Goal: Task Accomplishment & Management: Manage account settings

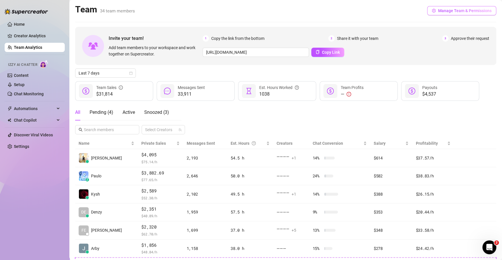
click at [440, 12] on span "Manage Team & Permissions" at bounding box center [464, 10] width 53 height 5
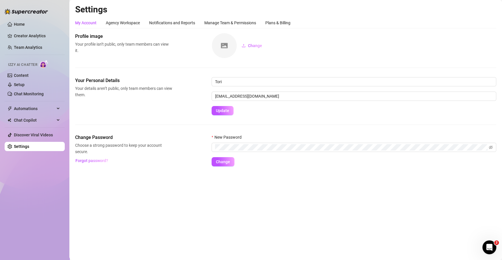
click at [444, 9] on h2 "Settings" at bounding box center [285, 9] width 421 height 11
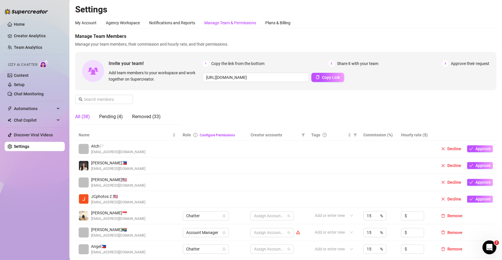
click at [247, 18] on div "Manage Team & Permissions" at bounding box center [230, 22] width 52 height 11
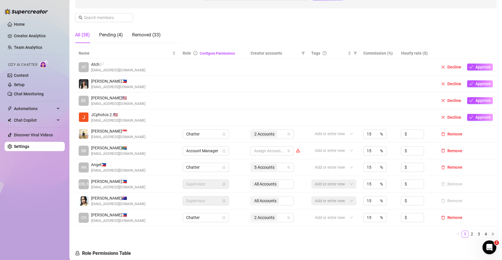
scroll to position [103, 0]
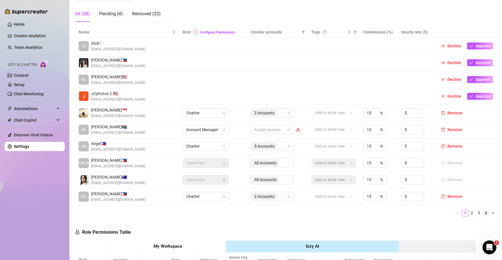
click at [483, 213] on link "4" at bounding box center [486, 213] width 6 height 6
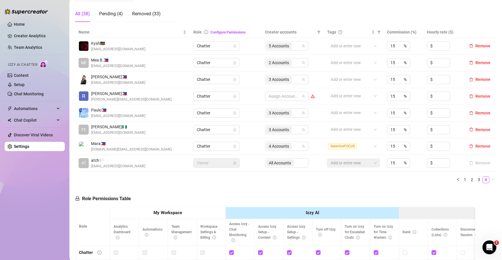
click at [472, 174] on div "Name Role Configure Permissions Creator accounts Tags Commission (%) Hourly rat…" at bounding box center [285, 105] width 421 height 157
click at [476, 178] on link "3" at bounding box center [479, 180] width 6 height 6
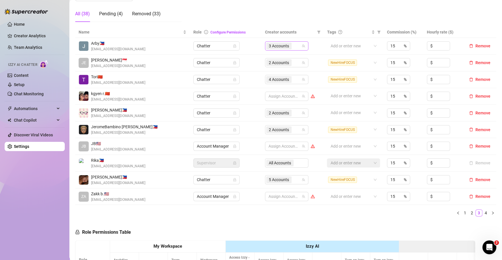
click at [296, 45] on div "3 Accounts" at bounding box center [283, 46] width 35 height 8
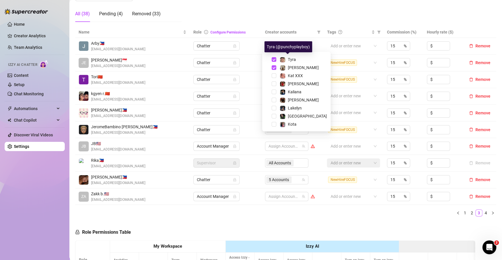
scroll to position [63, 0]
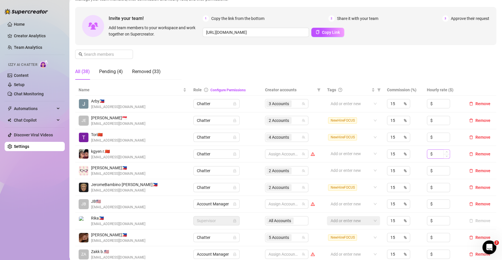
scroll to position [97, 0]
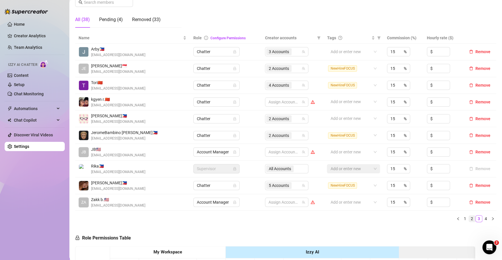
click at [469, 220] on link "2" at bounding box center [472, 219] width 6 height 6
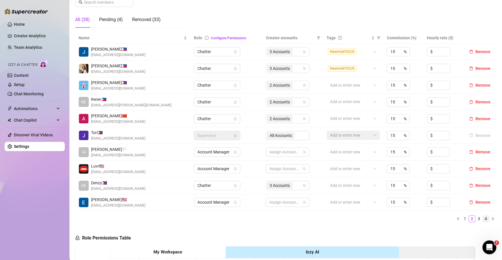
click at [483, 217] on link "4" at bounding box center [486, 219] width 6 height 6
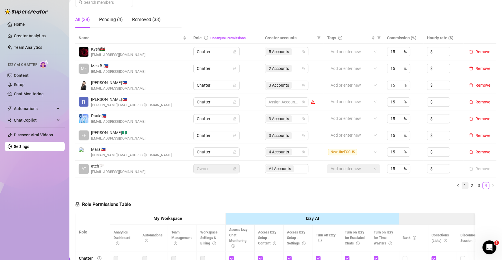
click at [462, 187] on link "1" at bounding box center [465, 185] width 6 height 6
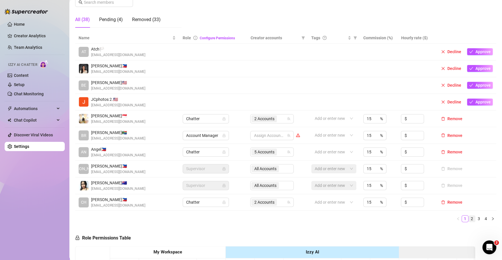
click at [469, 220] on link "2" at bounding box center [472, 219] width 6 height 6
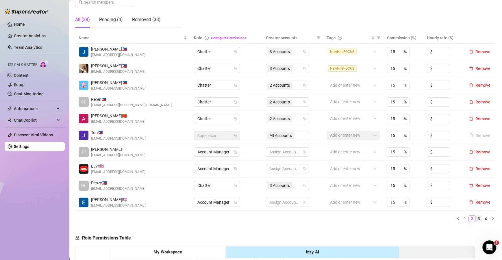
click at [476, 217] on link "3" at bounding box center [479, 219] width 6 height 6
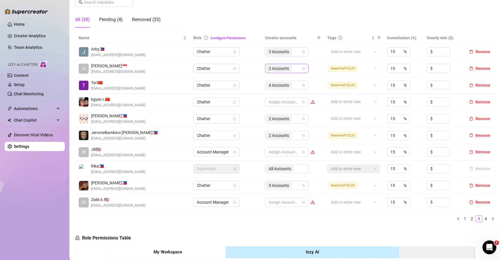
click at [299, 71] on div "2 Accounts" at bounding box center [286, 68] width 43 height 9
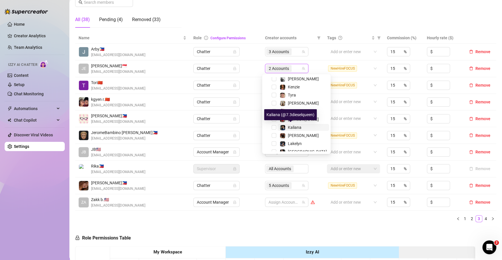
scroll to position [63, 0]
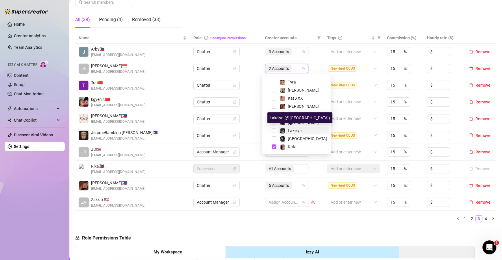
click at [298, 129] on span "Lakelyn" at bounding box center [295, 130] width 14 height 5
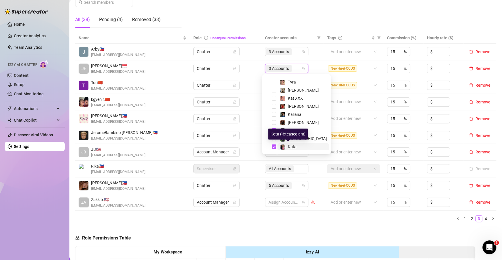
click at [290, 147] on span "Kota" at bounding box center [292, 147] width 9 height 5
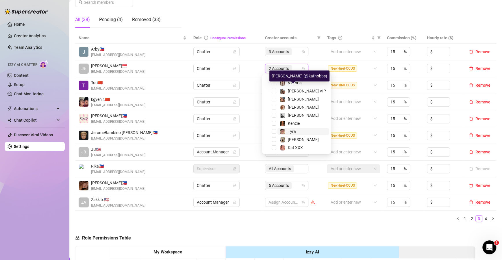
scroll to position [0, 0]
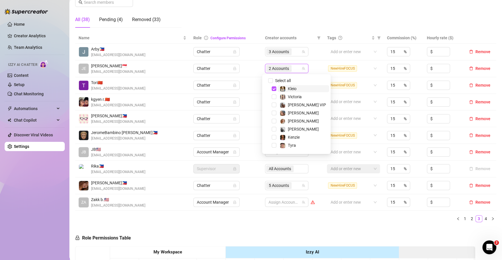
click at [298, 86] on span "Kleio" at bounding box center [304, 88] width 52 height 7
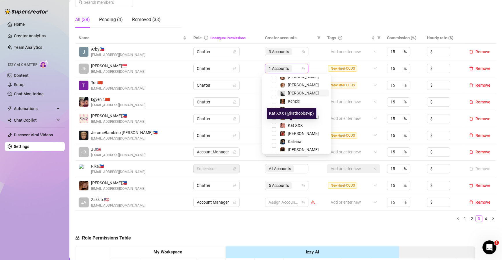
scroll to position [36, 0]
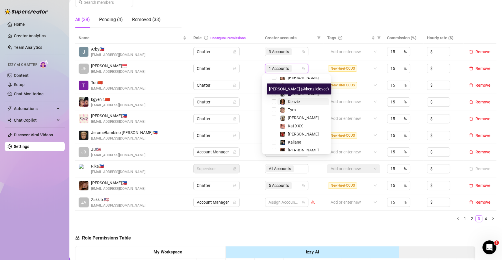
click at [290, 103] on span "Kenzie" at bounding box center [294, 101] width 12 height 5
click at [306, 226] on div "Name Role Configure Permissions Creator accounts Tags Commission (%) Hourly rat…" at bounding box center [285, 129] width 421 height 195
